Goal: Navigation & Orientation: Find specific page/section

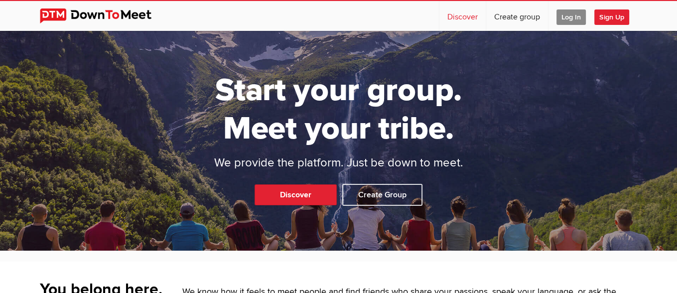
click at [461, 13] on link "Discover" at bounding box center [462, 16] width 46 height 30
select select "null"
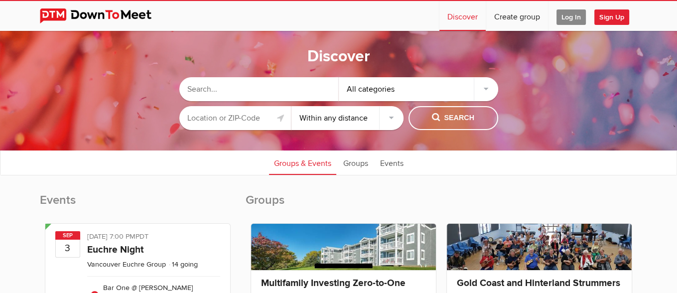
click at [244, 120] on input "text" at bounding box center [235, 118] width 112 height 24
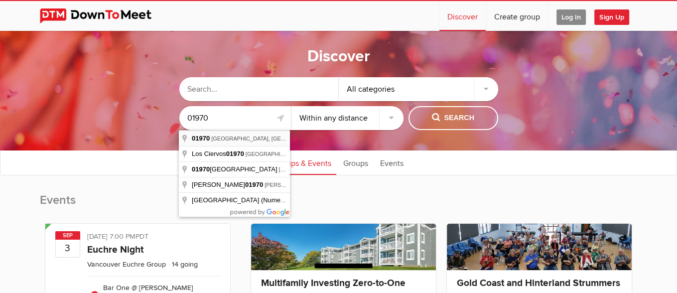
type input "[GEOGRAPHIC_DATA], [GEOGRAPHIC_DATA] 01970, [GEOGRAPHIC_DATA]"
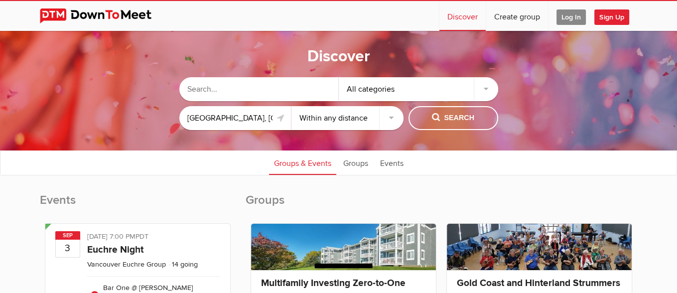
click at [291, 106] on select "Within 10 miles Within 25 miles Within 50 miles Within 100 miles Within any dis…" at bounding box center [347, 118] width 112 height 24
select select "25"
click option "Within 25 miles" at bounding box center [0, 0] width 0 height 0
click at [451, 120] on span "Search" at bounding box center [453, 118] width 42 height 11
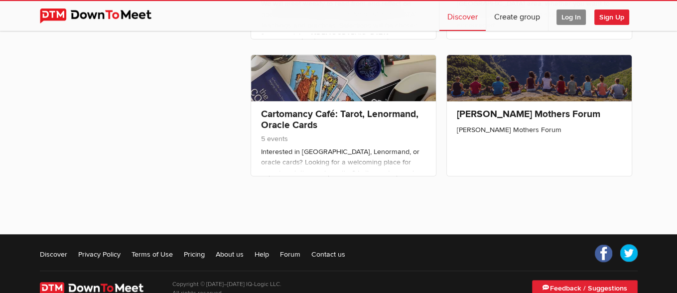
scroll to position [739, 0]
